Goal: Information Seeking & Learning: Learn about a topic

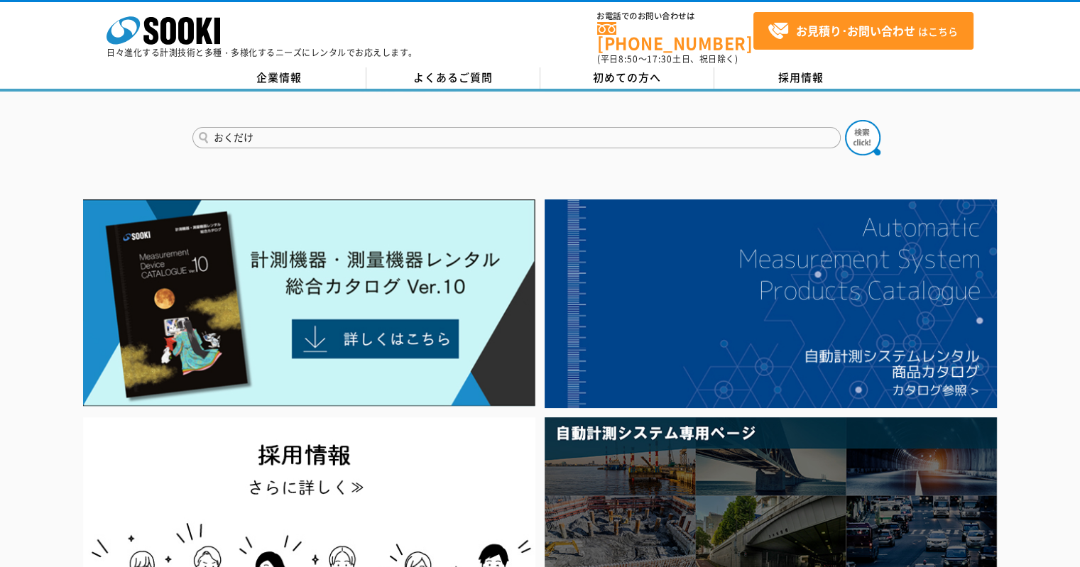
type input "おくだけ"
click at [845, 120] on button at bounding box center [862, 137] width 35 height 35
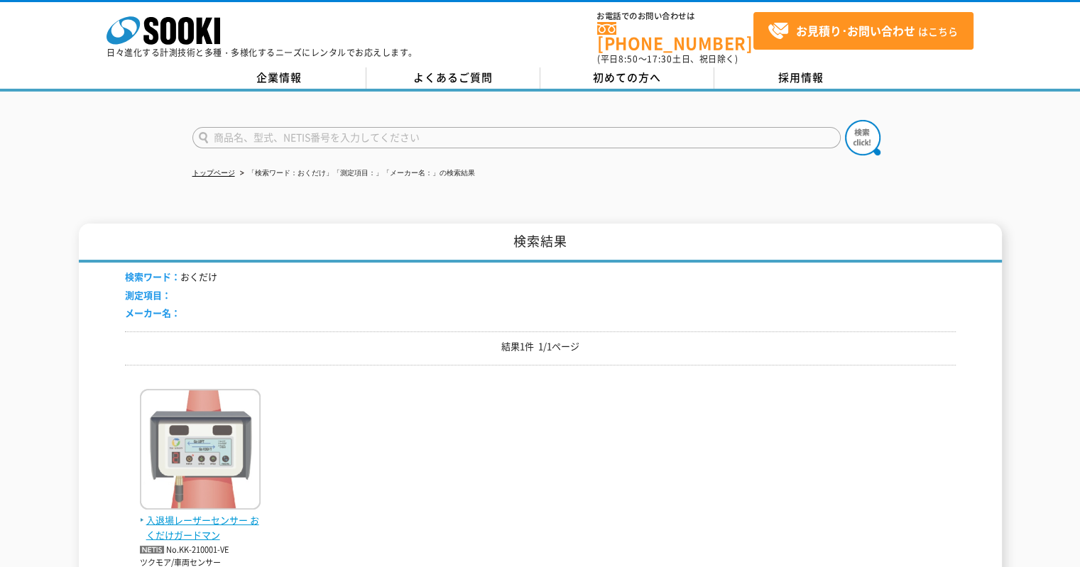
click at [227, 515] on span "入退場レーザーセンサー おくだけガードマン" at bounding box center [200, 528] width 121 height 30
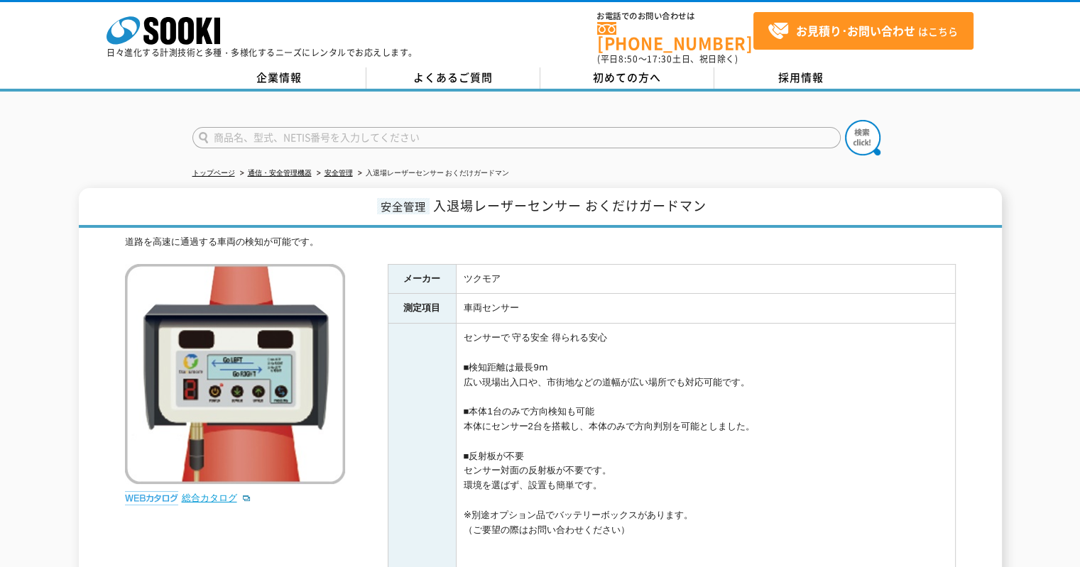
click at [219, 493] on link "総合カタログ" at bounding box center [217, 498] width 70 height 11
click at [425, 127] on input "text" at bounding box center [516, 137] width 648 height 21
type input "レーザーバリア"
click at [845, 120] on button at bounding box center [862, 137] width 35 height 35
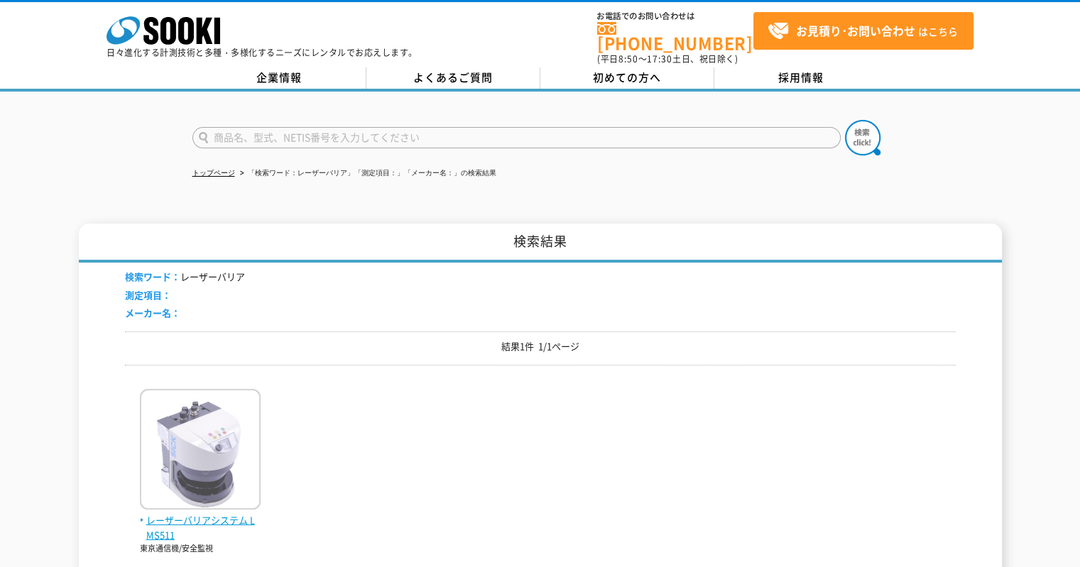
click at [186, 516] on span "レーザーバリアシステム LMS511" at bounding box center [200, 528] width 121 height 30
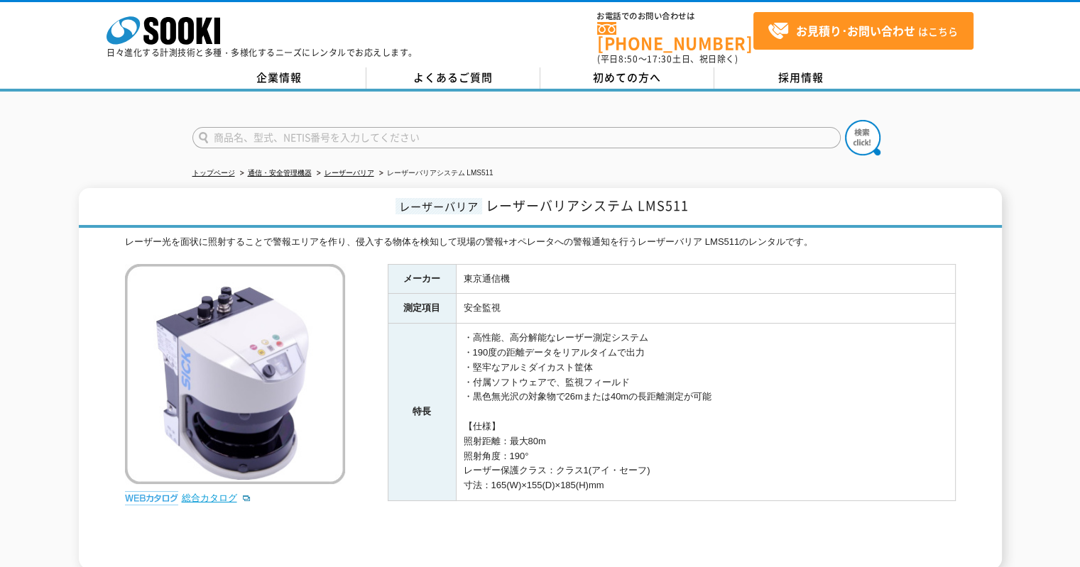
click at [202, 493] on link "総合カタログ" at bounding box center [217, 498] width 70 height 11
